Goal: Ask a question

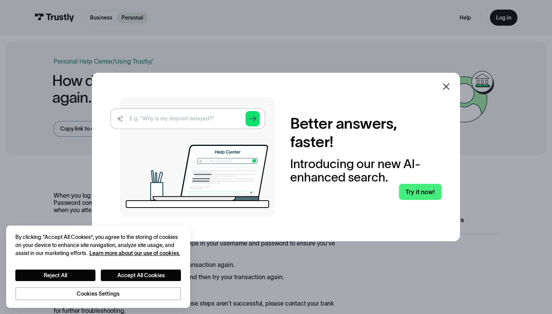
click at [444, 90] on icon at bounding box center [445, 86] width 9 height 9
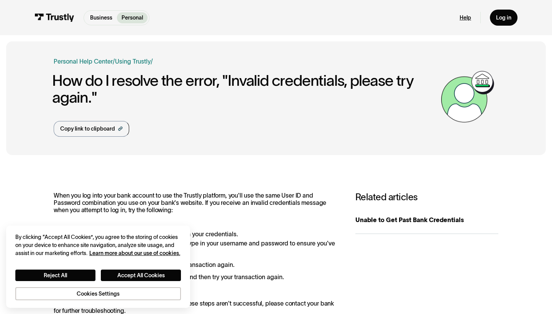
click at [465, 17] on link "Help" at bounding box center [464, 17] width 11 height 7
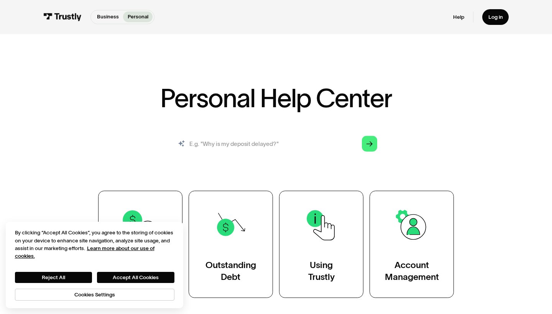
click at [236, 137] on input "search" at bounding box center [276, 144] width 214 height 24
click at [217, 140] on input "search" at bounding box center [276, 144] width 214 height 24
type input "captcha is cut off"
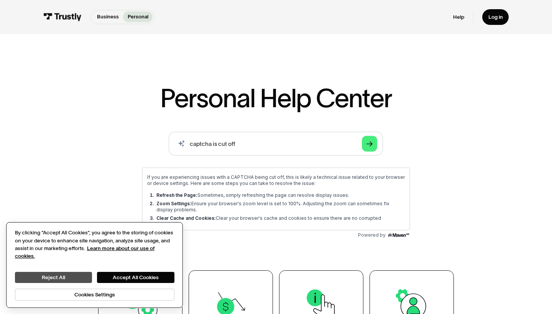
click at [69, 275] on button "Reject All" at bounding box center [53, 277] width 77 height 11
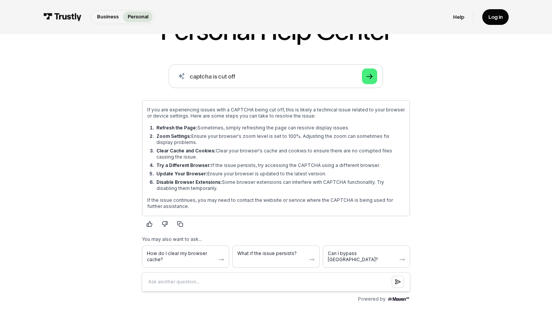
scroll to position [74, 0]
